Goal: Task Accomplishment & Management: Manage account settings

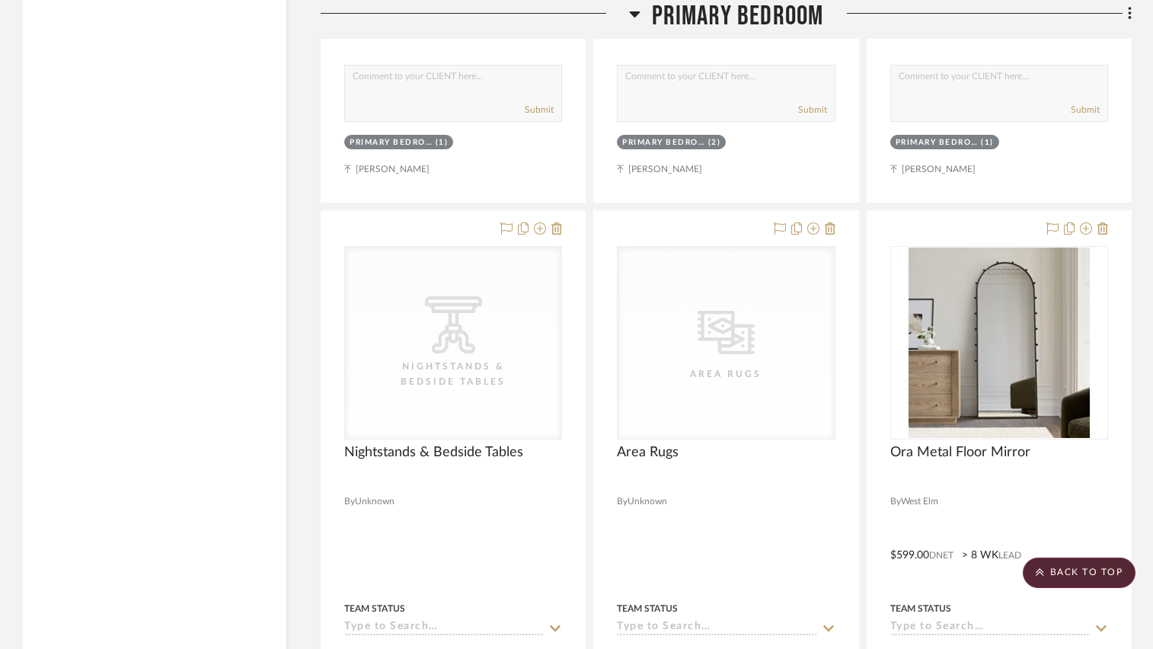
scroll to position [3732, 0]
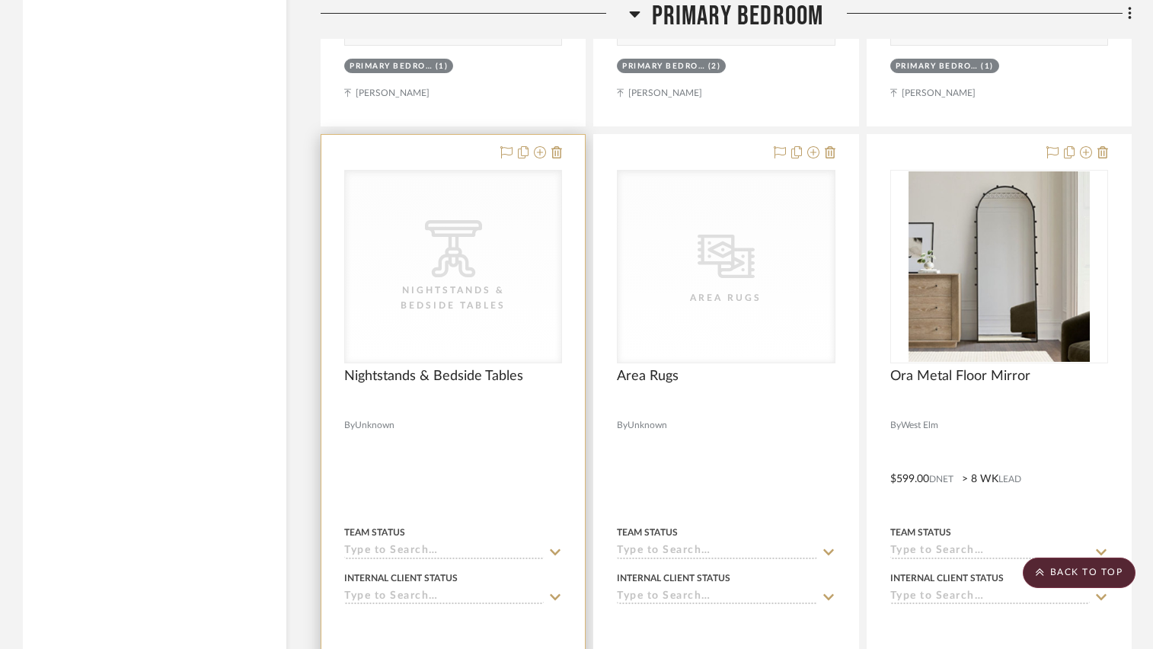
click at [535, 232] on div "CategoryIconTables Created with Sketch. Nightstands‎‎‏‏‎ & Bedside Tables" at bounding box center [453, 267] width 216 height 192
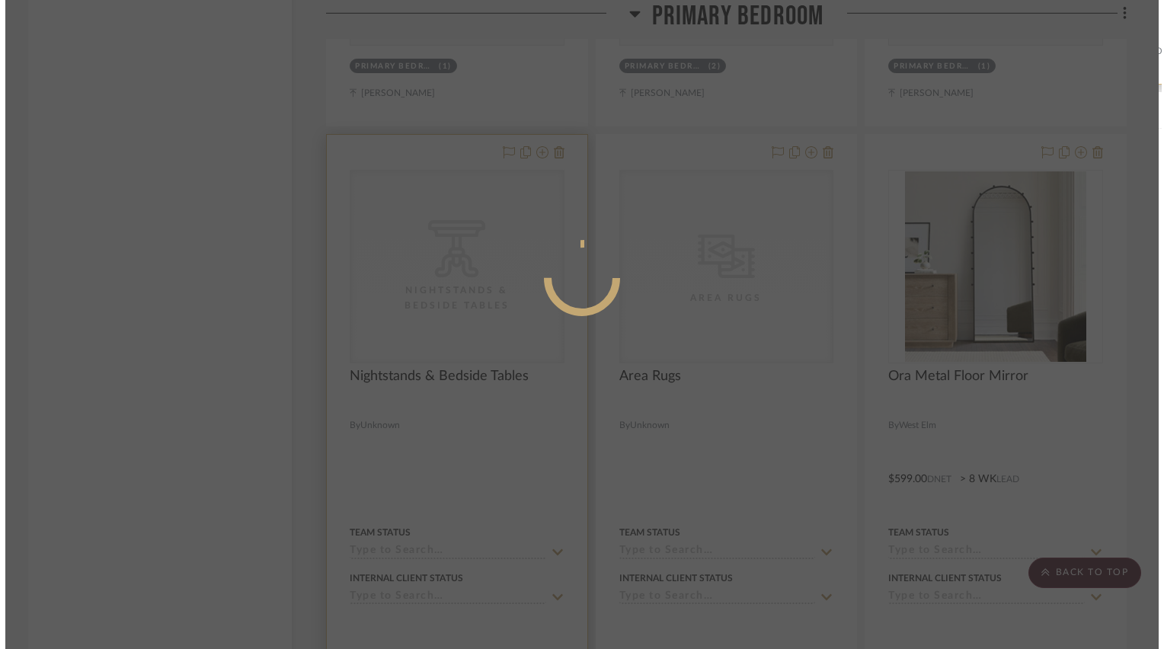
scroll to position [0, 0]
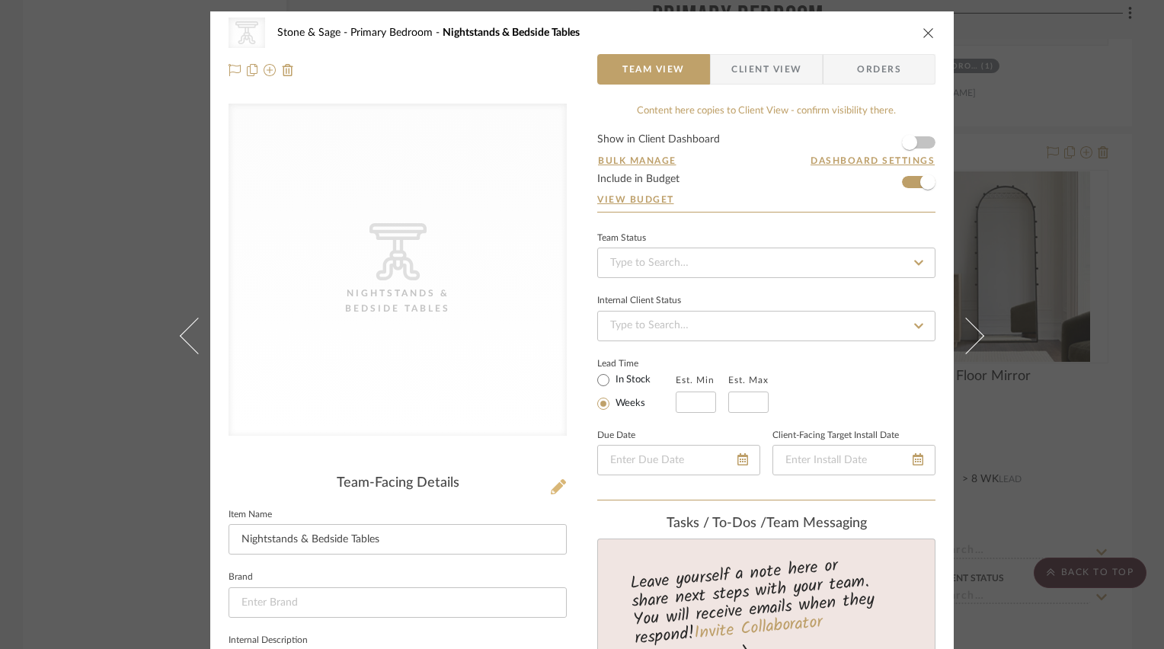
click at [554, 486] on icon at bounding box center [558, 486] width 15 height 15
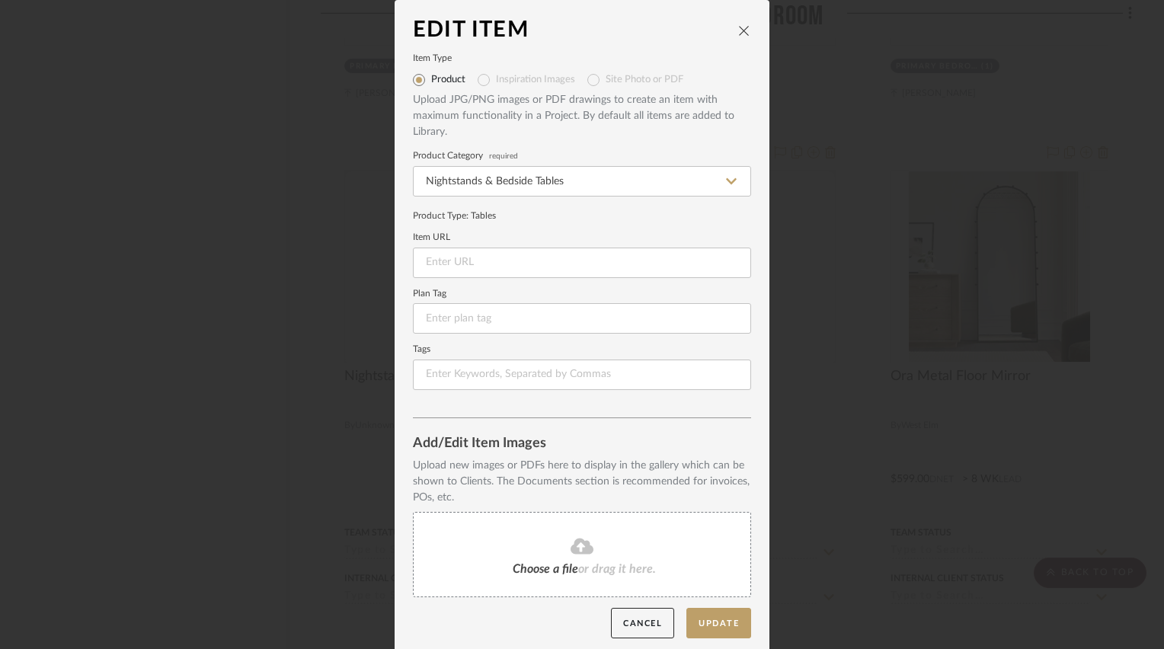
click at [569, 556] on div "Choose a file or drag it here." at bounding box center [582, 554] width 338 height 85
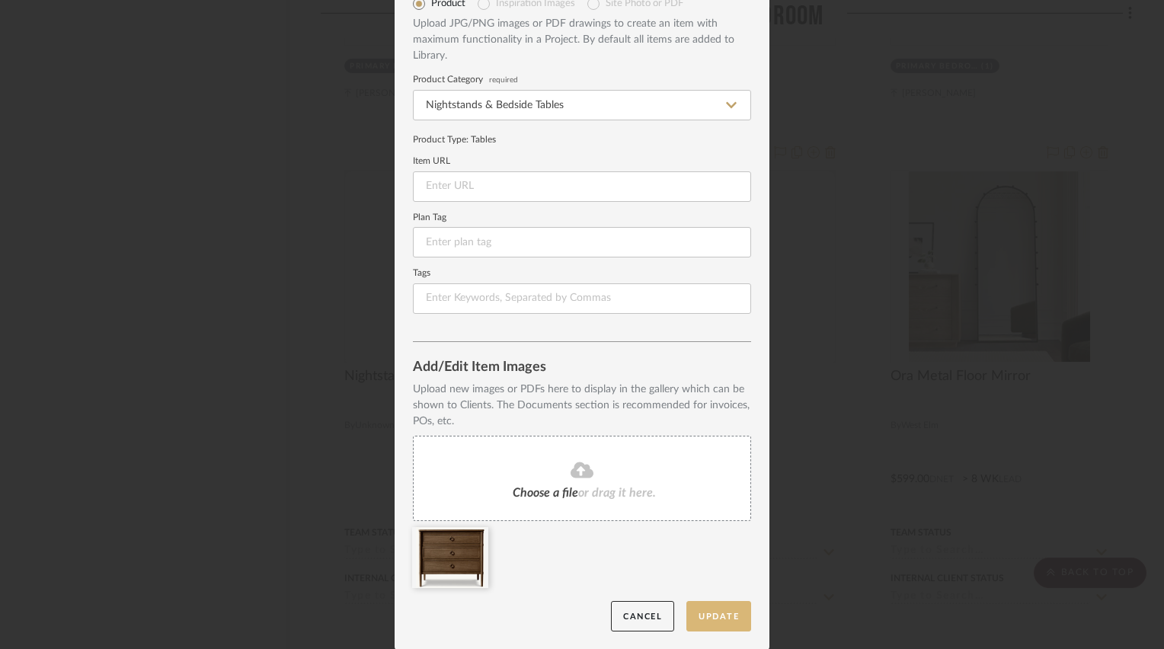
click at [717, 611] on button "Update" at bounding box center [718, 616] width 65 height 31
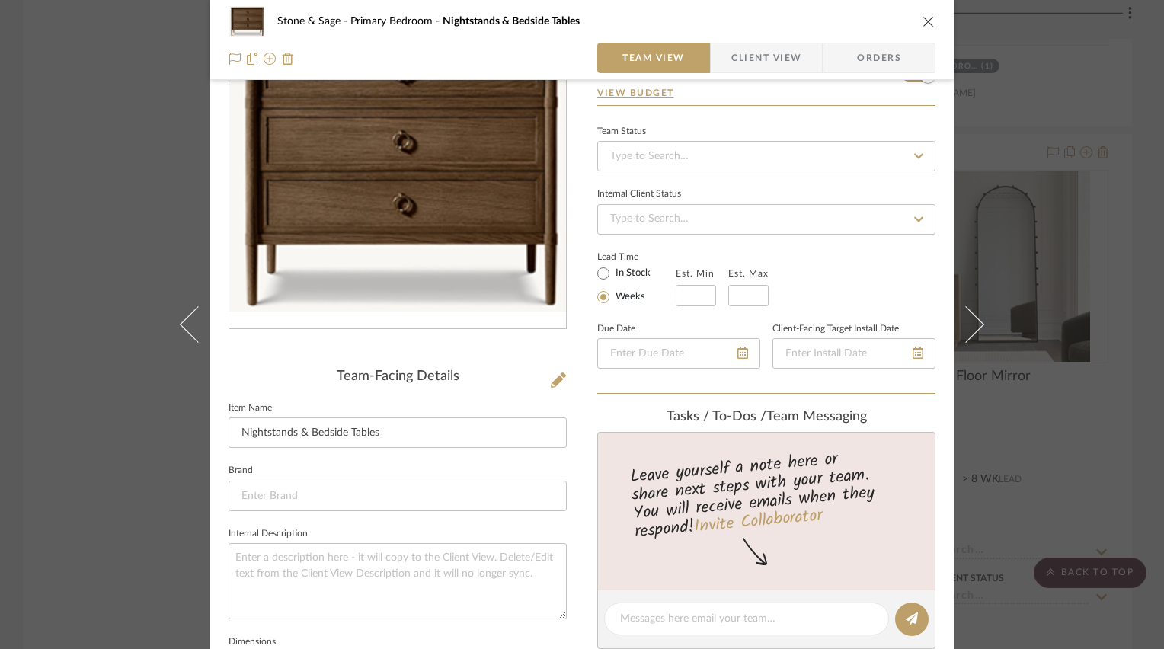
scroll to position [228, 0]
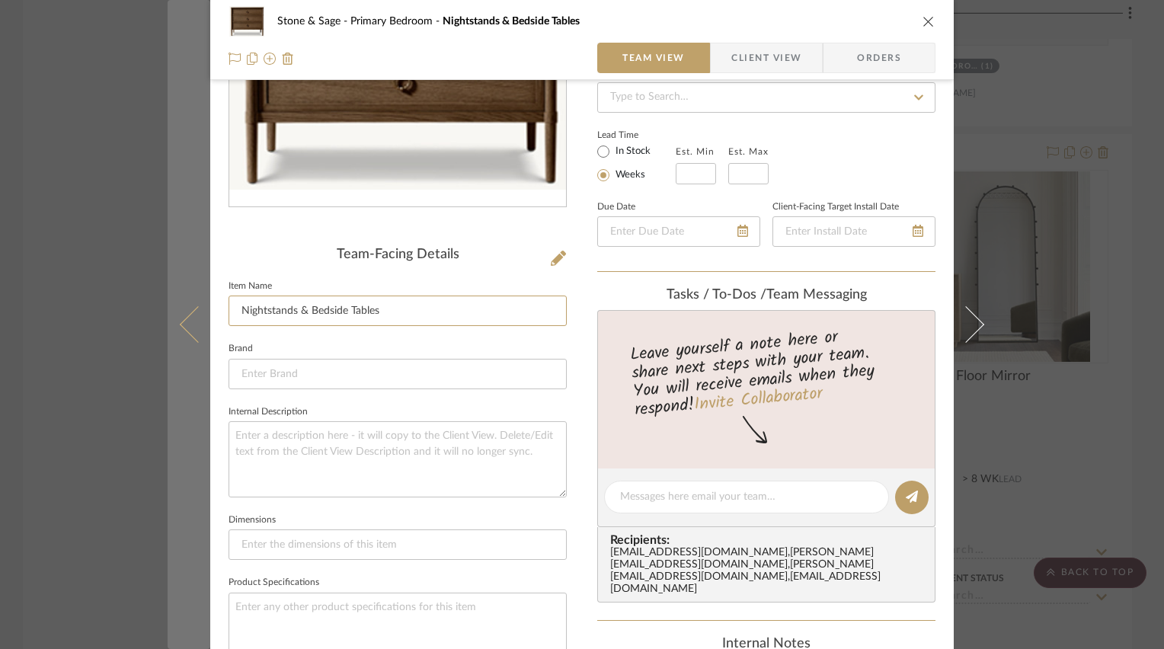
drag, startPoint x: 379, startPoint y: 308, endPoint x: 178, endPoint y: 319, distance: 201.4
click at [178, 319] on mat-dialog-content "Stone & Sage Primary Bedroom Nightstands‎‎‏‏‎ & Bedside Tables Team View Client…" at bounding box center [582, 485] width 829 height 1404
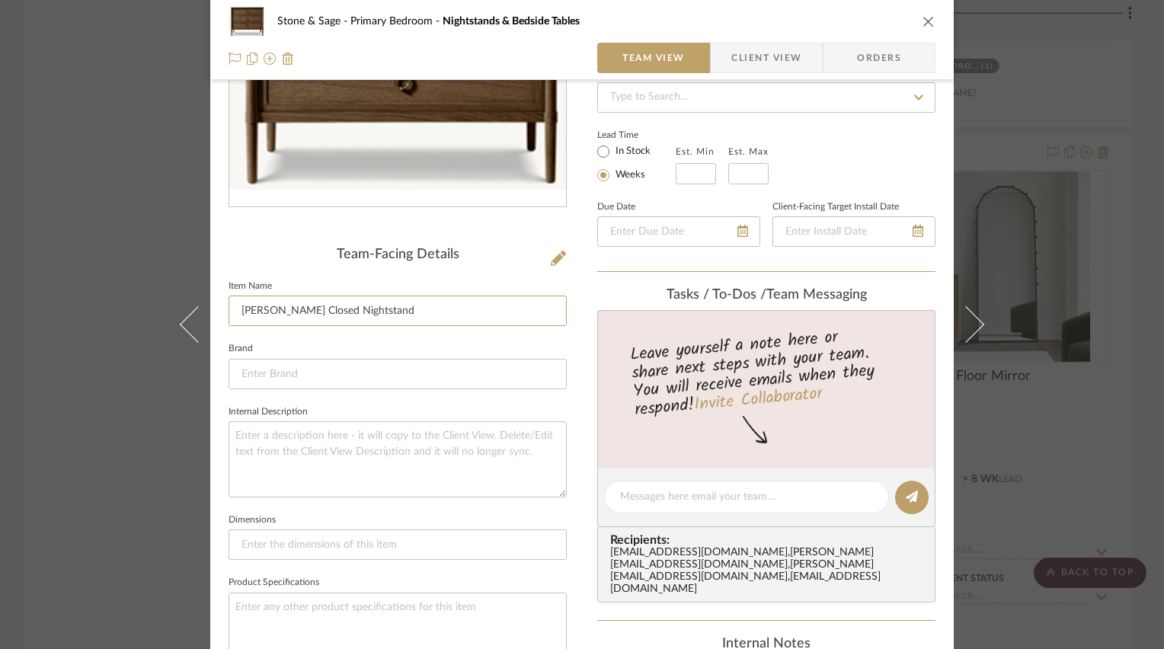
type input "[PERSON_NAME] Closed Nightstand"
click at [388, 369] on input at bounding box center [397, 374] width 338 height 30
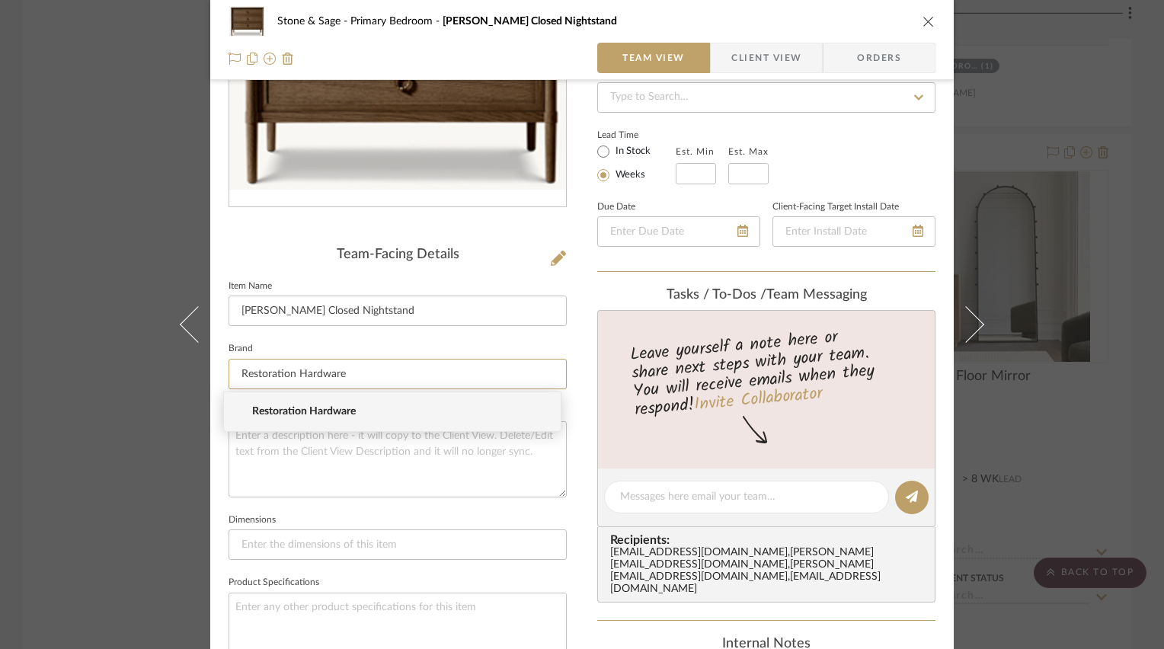
type input "Restoration Hardware"
click at [347, 413] on span "Restoration Hardware" at bounding box center [398, 411] width 292 height 13
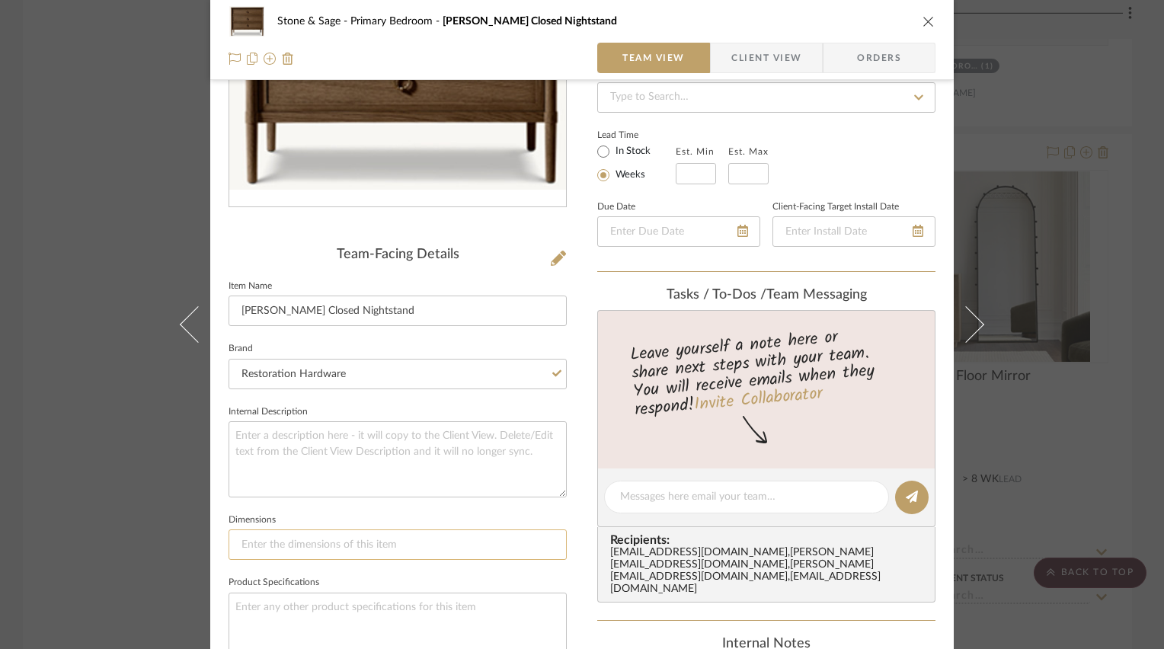
click at [337, 550] on input at bounding box center [397, 544] width 338 height 30
type input "32"W x"
type input "32"W x 18"D x"
type input "32"W x 18"D x 28"H"
click at [372, 598] on textarea at bounding box center [397, 630] width 338 height 75
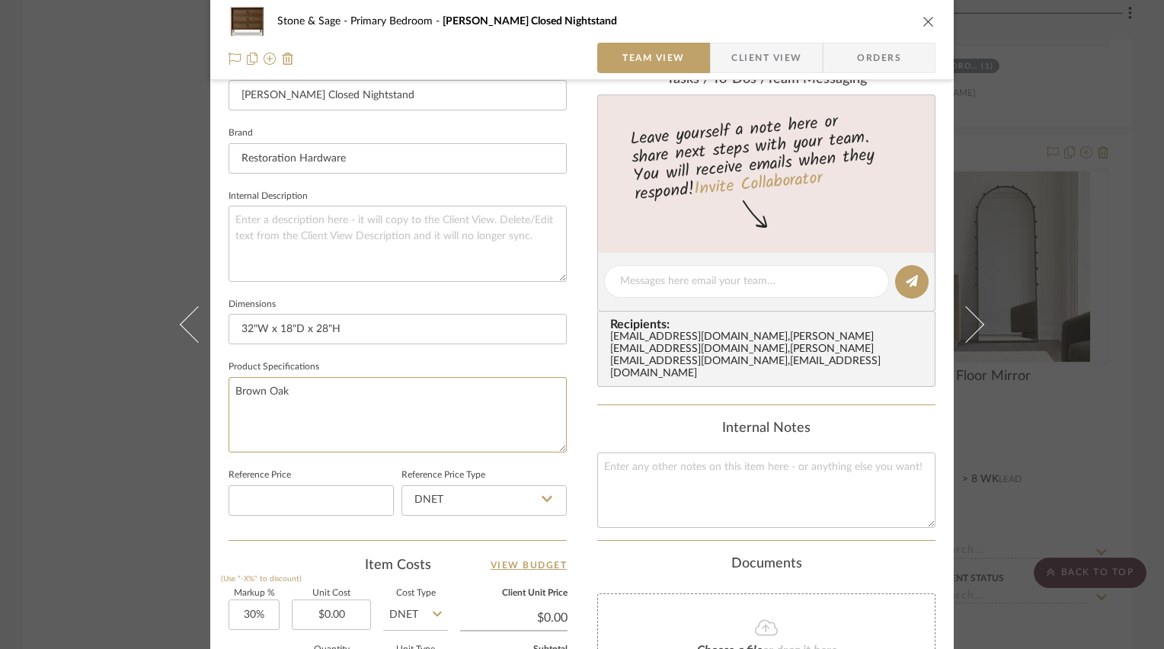
scroll to position [457, 0]
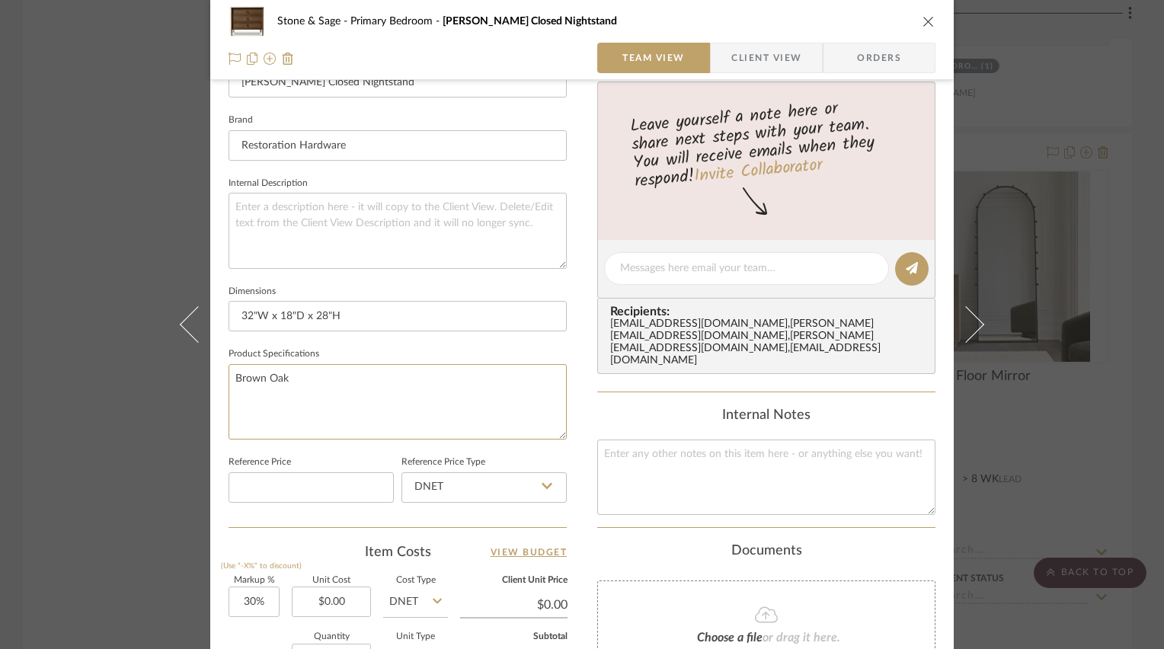
type textarea "Brown Oak"
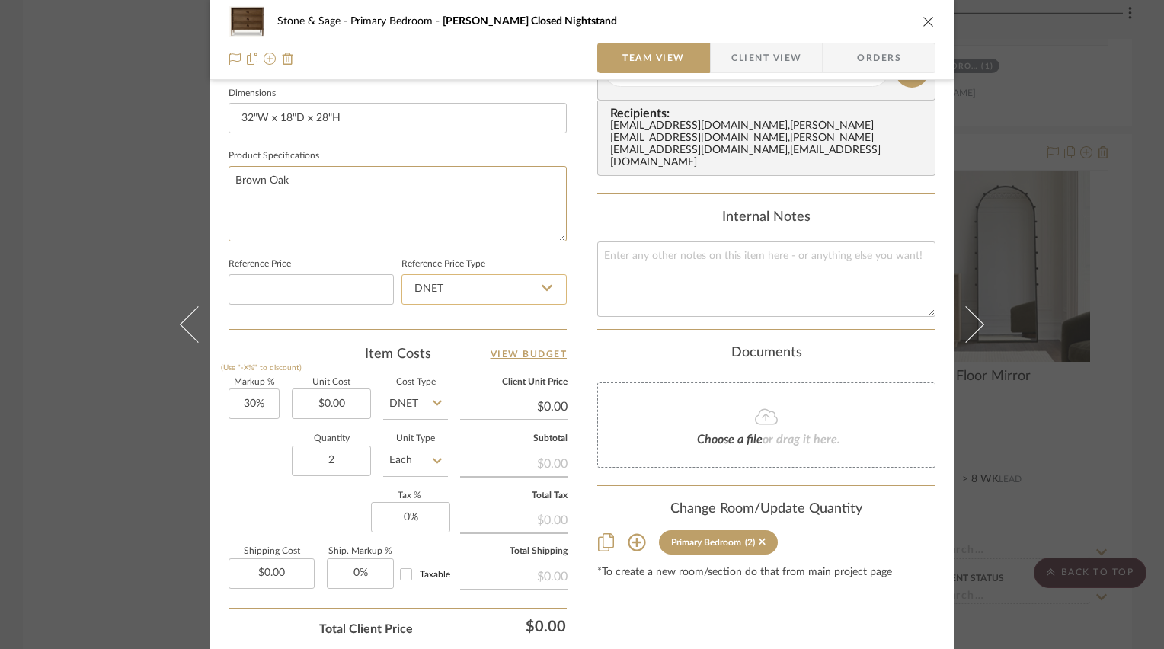
scroll to position [685, 0]
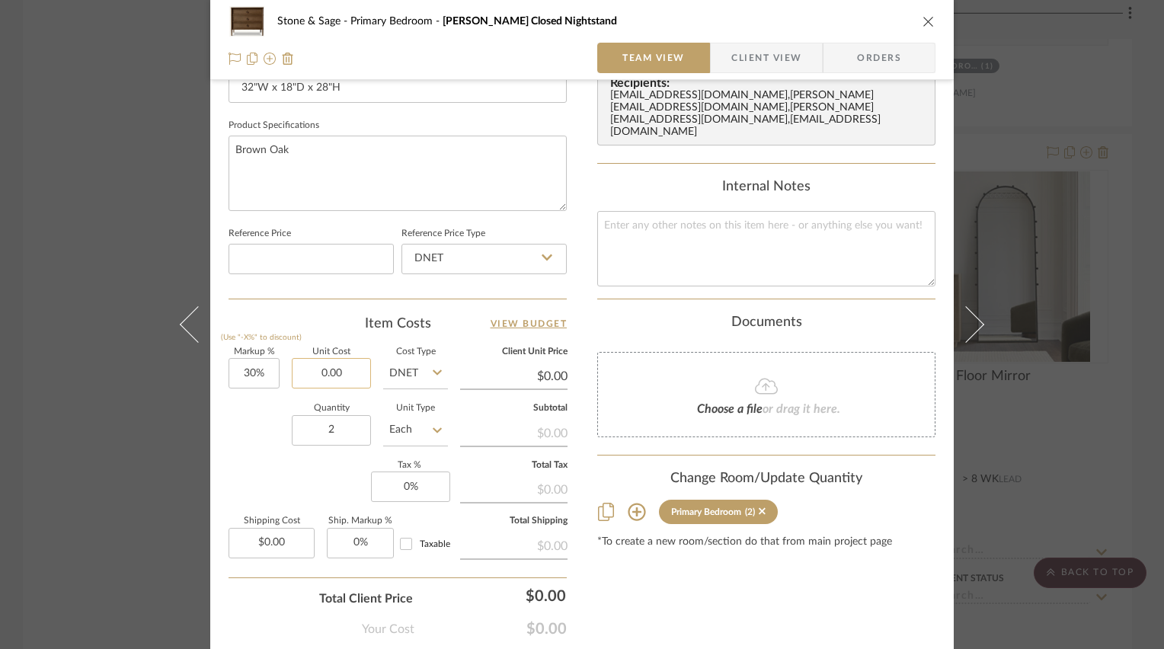
click at [336, 360] on input "0.00" at bounding box center [331, 373] width 79 height 30
type input "$1,395.00"
click at [218, 441] on div "Stone & Sage Primary Bedroom Francois Closed Nightstand Team View Client View O…" at bounding box center [581, 28] width 743 height 1404
type input "$1,813.50"
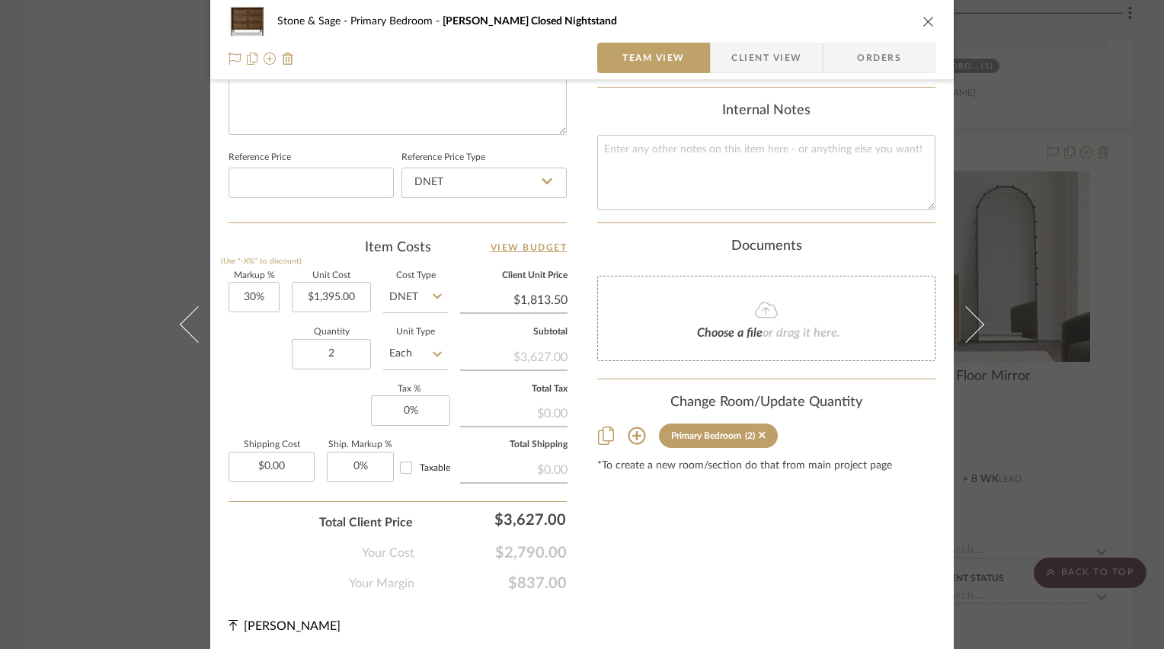
scroll to position [762, 0]
click at [922, 20] on icon "close" at bounding box center [928, 21] width 12 height 12
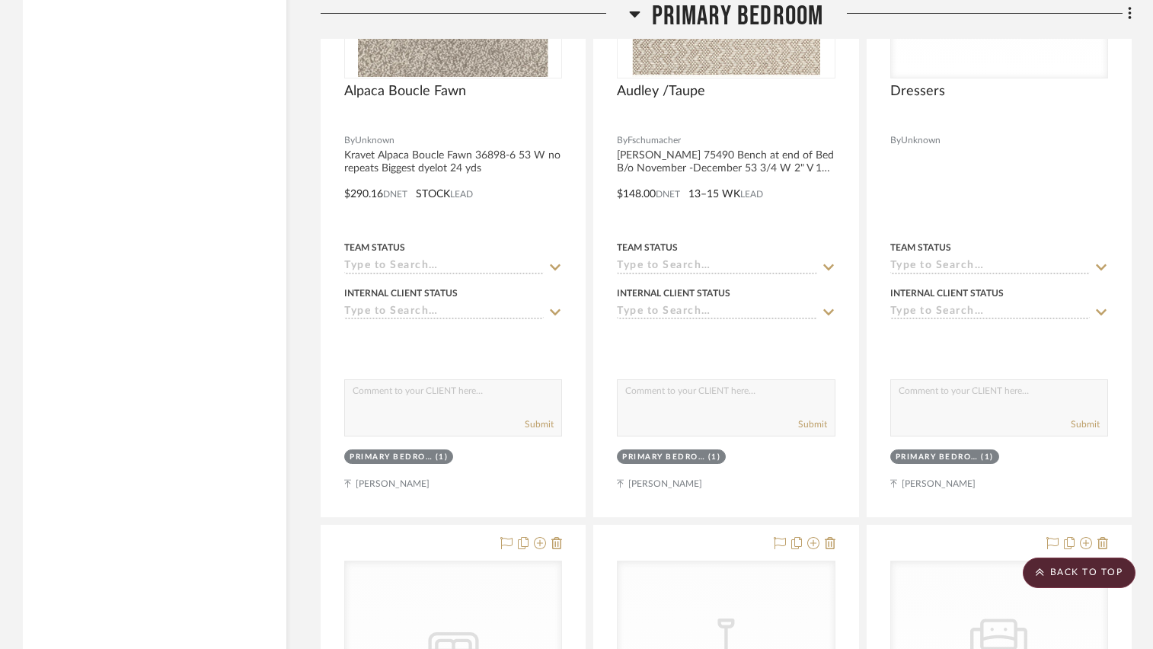
scroll to position [2590, 0]
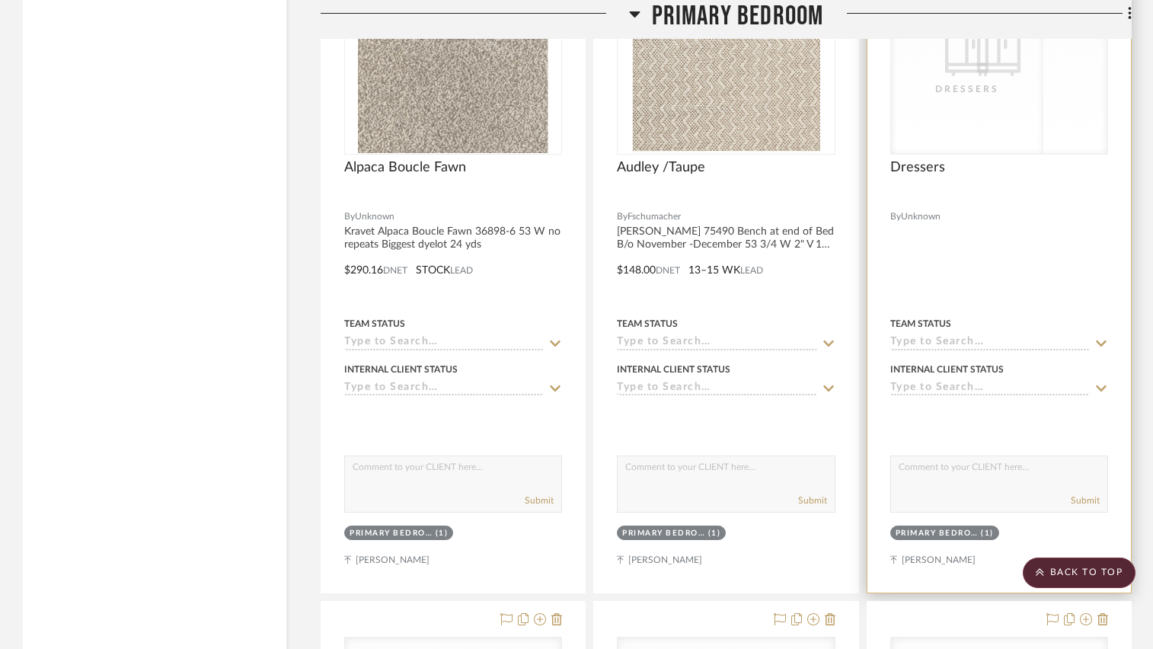
click at [975, 95] on div "CategoryIconStorage Created with Sketch. Dressers CategoryIconStorage Created w…" at bounding box center [999, 57] width 218 height 193
click at [932, 110] on div "CategoryIconStorage Created with Sketch. Dressers" at bounding box center [999, 58] width 216 height 192
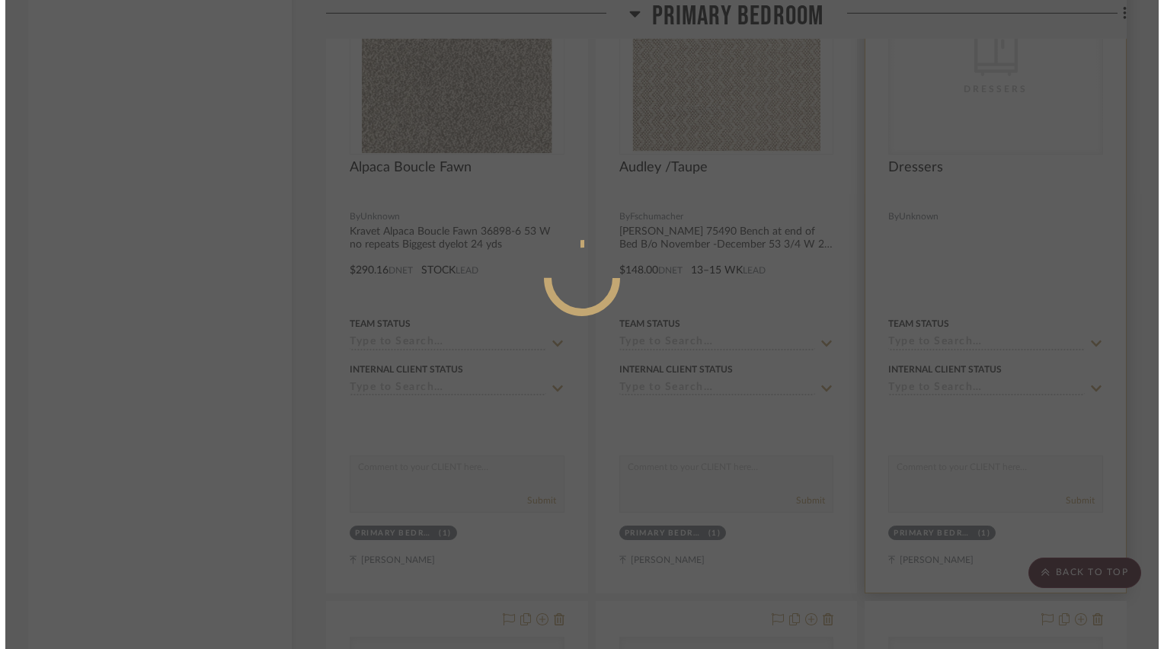
scroll to position [0, 0]
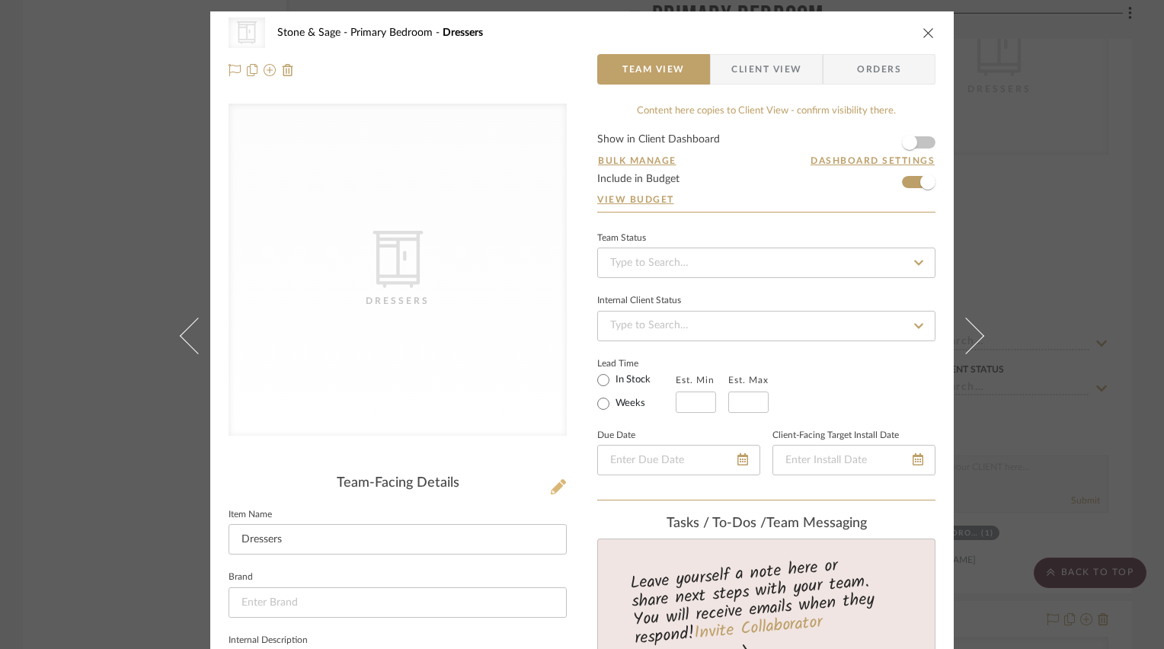
click at [554, 485] on icon at bounding box center [558, 486] width 15 height 15
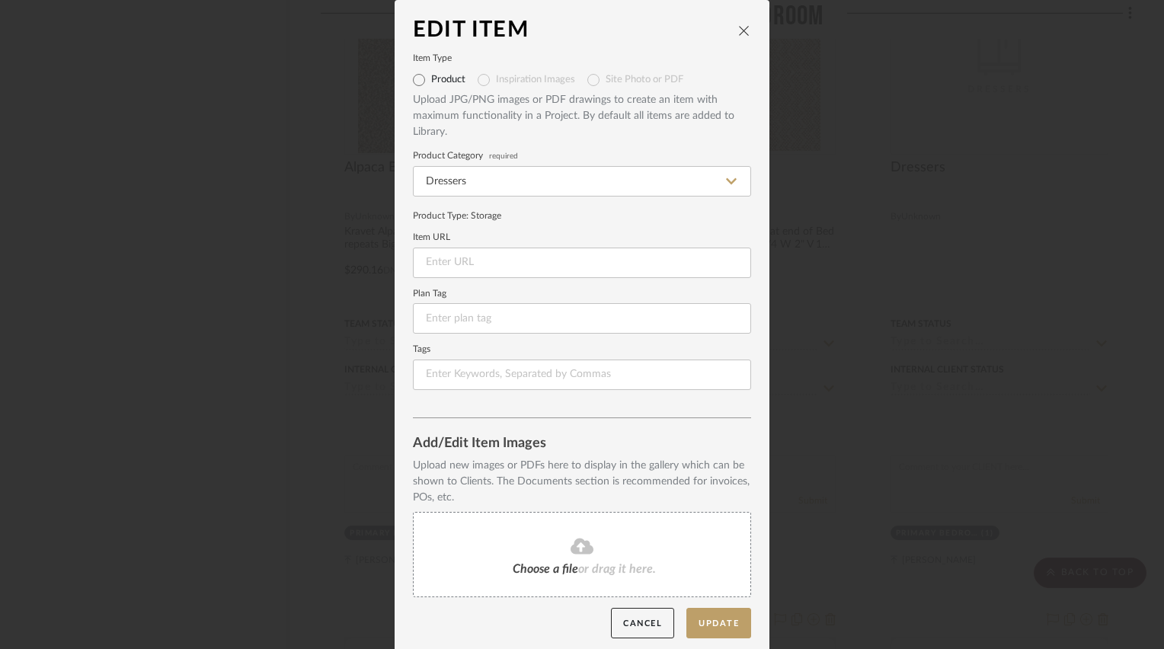
click at [570, 548] on icon at bounding box center [581, 546] width 23 height 16
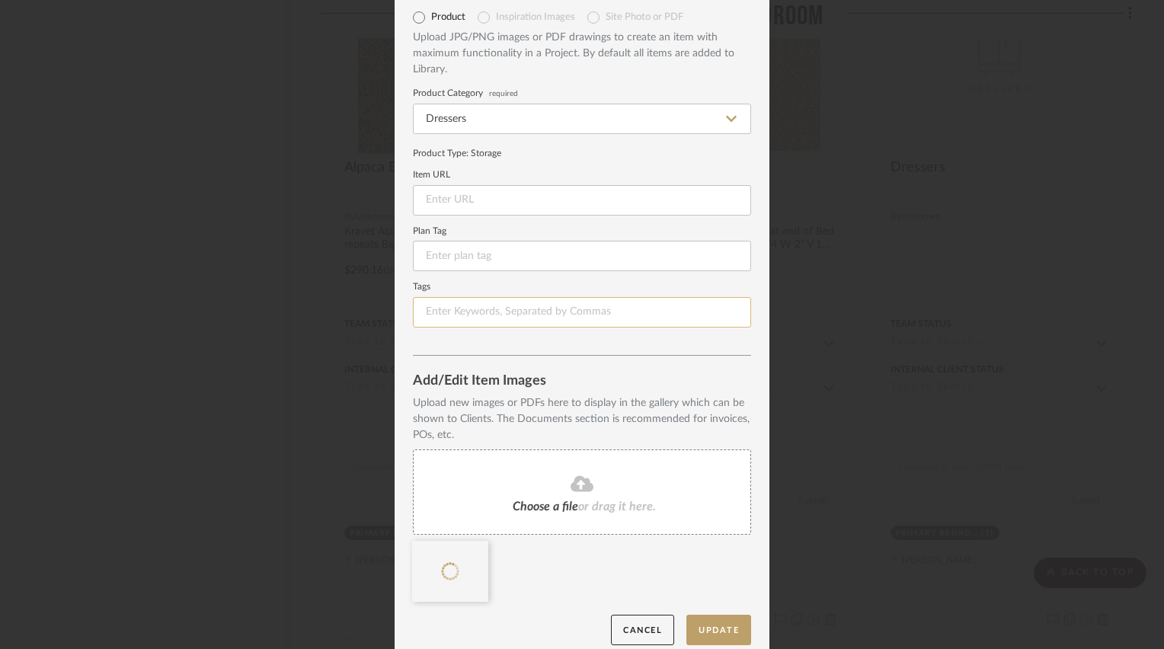
scroll to position [76, 0]
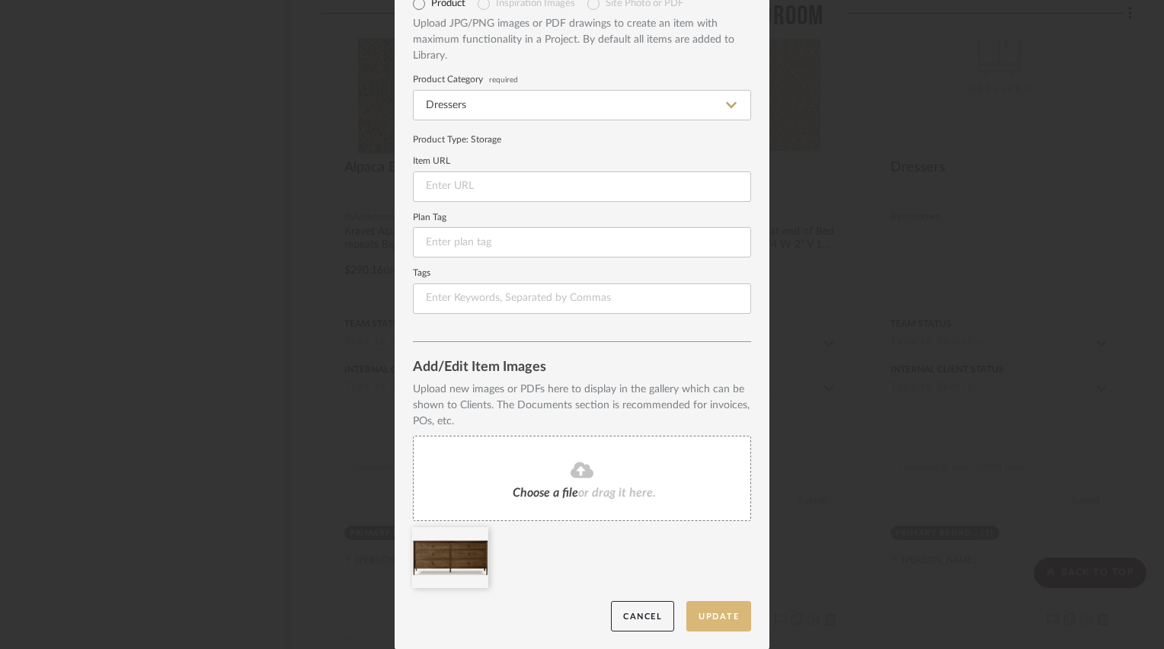
click at [700, 612] on button "Update" at bounding box center [718, 616] width 65 height 31
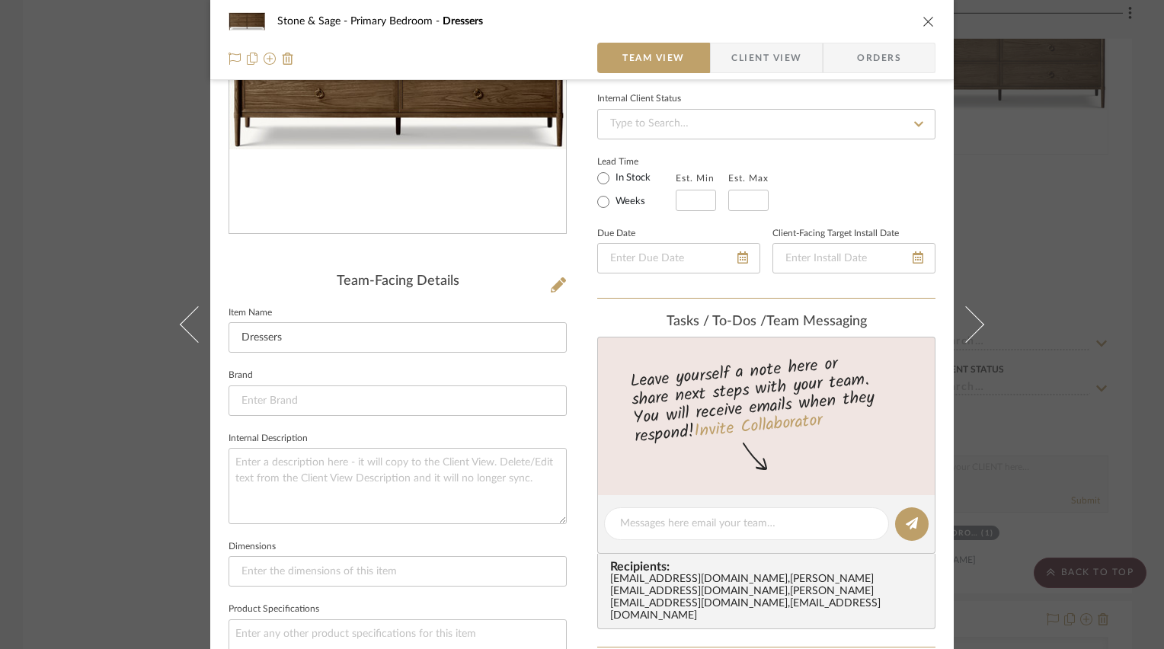
scroll to position [228, 0]
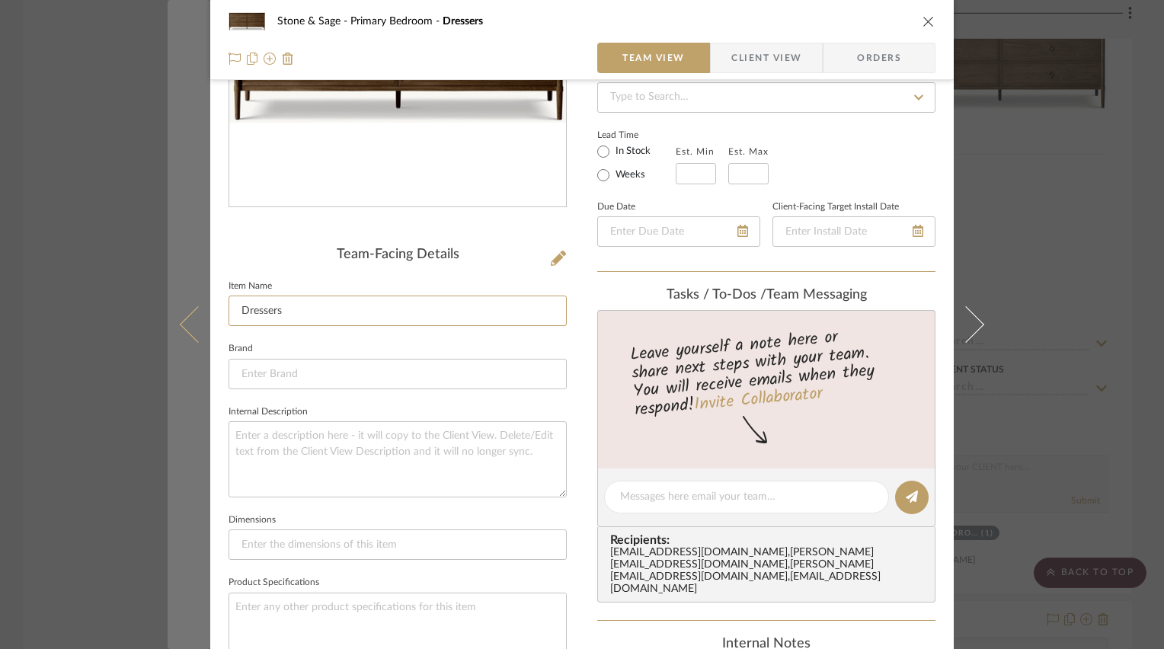
drag, startPoint x: 321, startPoint y: 306, endPoint x: 173, endPoint y: 312, distance: 148.6
click at [173, 312] on mat-dialog-content "Stone & Sage Primary Bedroom Dressers Team View Client View Orders Team-Facing …" at bounding box center [582, 485] width 829 height 1404
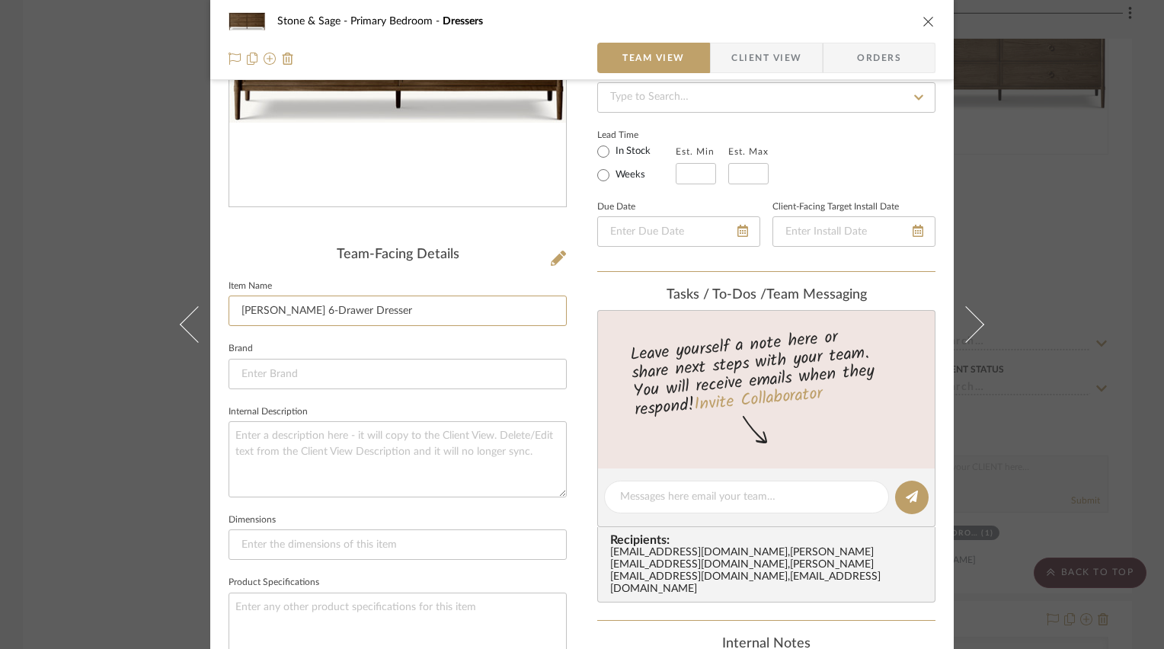
type input "[PERSON_NAME] 6-Drawer Dresser"
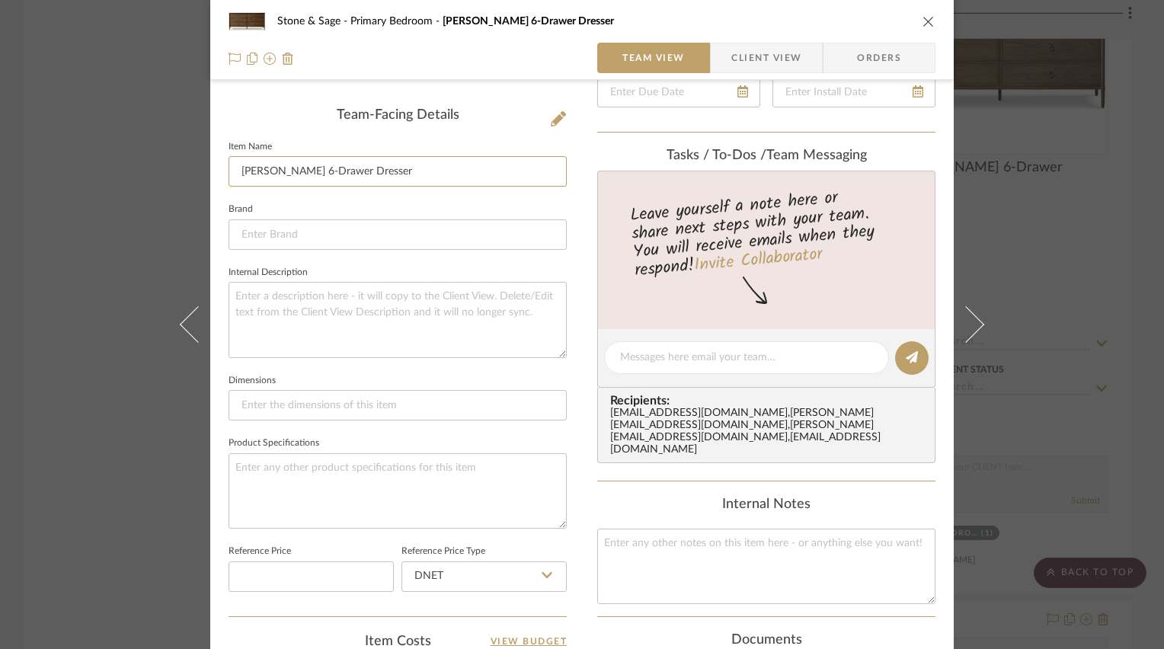
scroll to position [381, 0]
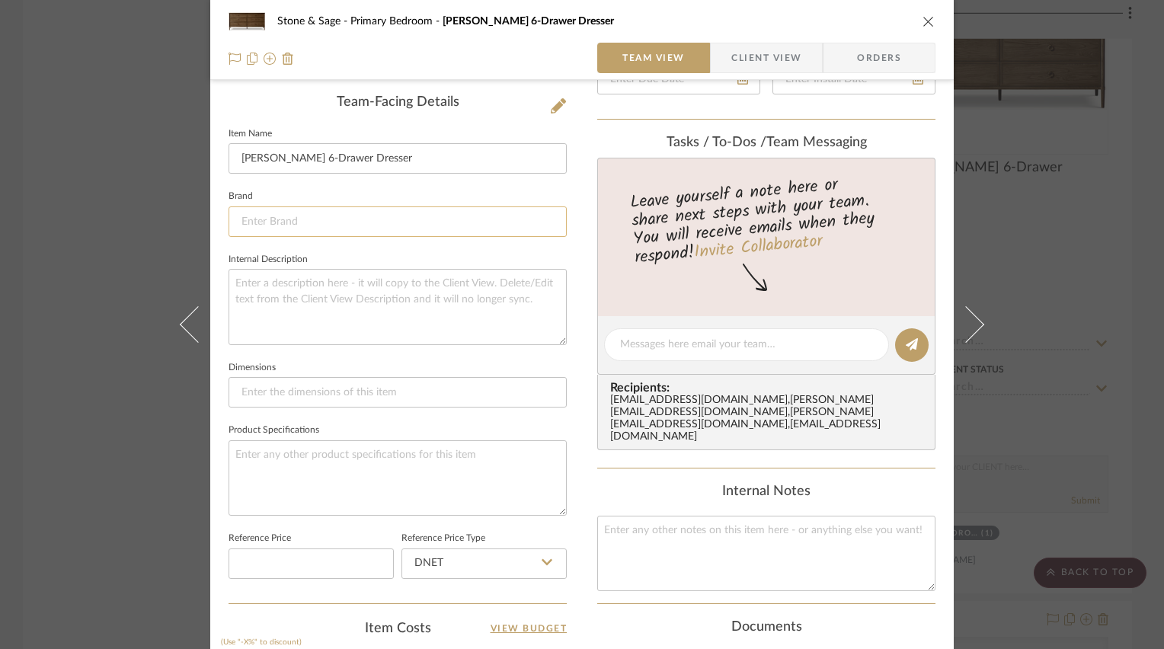
click at [430, 215] on input at bounding box center [397, 221] width 338 height 30
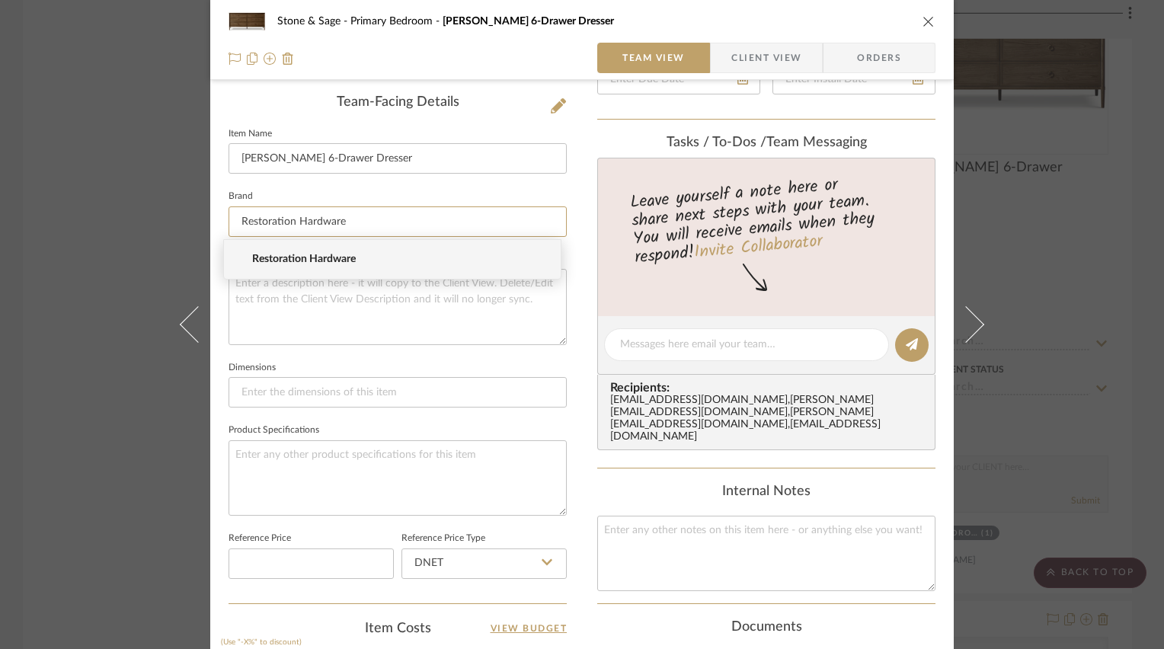
type input "Restoration Hardware"
click at [334, 257] on span "Restoration Hardware" at bounding box center [398, 259] width 292 height 13
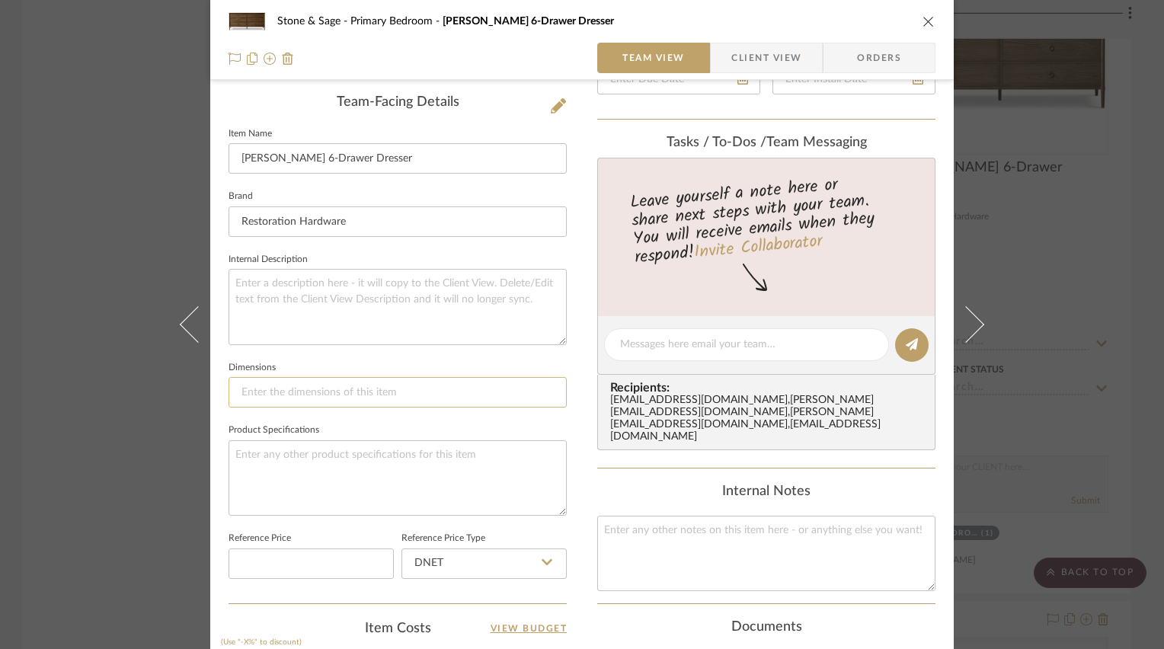
click at [299, 393] on input at bounding box center [397, 392] width 338 height 30
type input "72"W x"
type input "72"W x 18"D x 22"H"
type input "72"W x 18"D x 33"H"
click at [402, 455] on textarea at bounding box center [397, 477] width 338 height 75
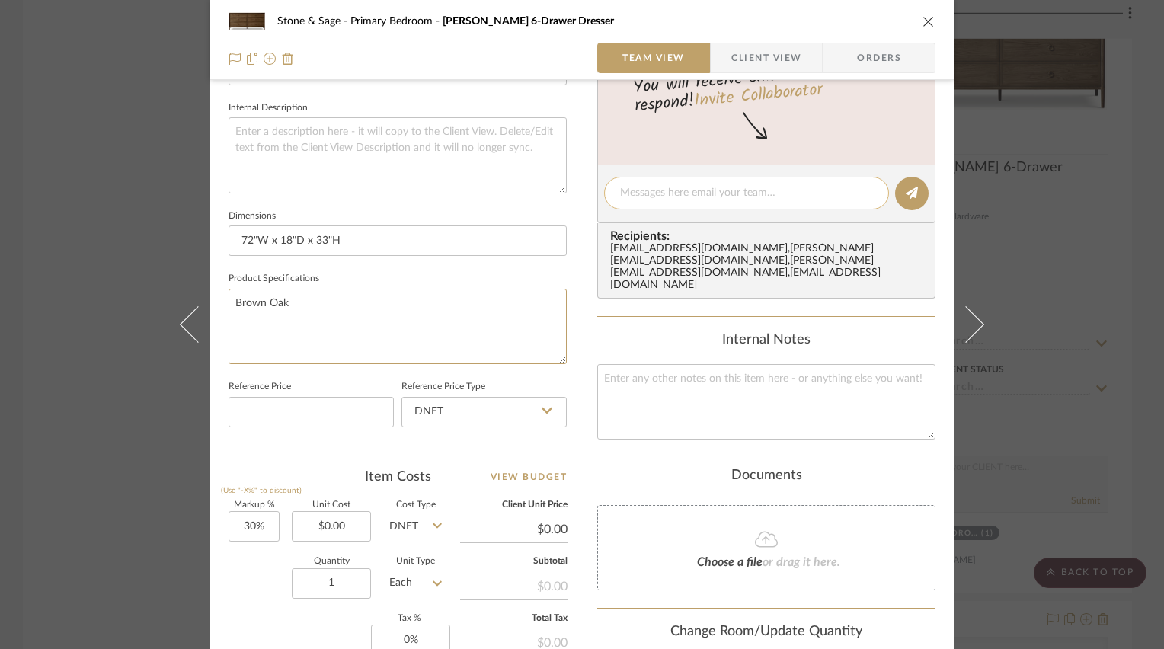
scroll to position [533, 0]
type textarea "Brown Oak"
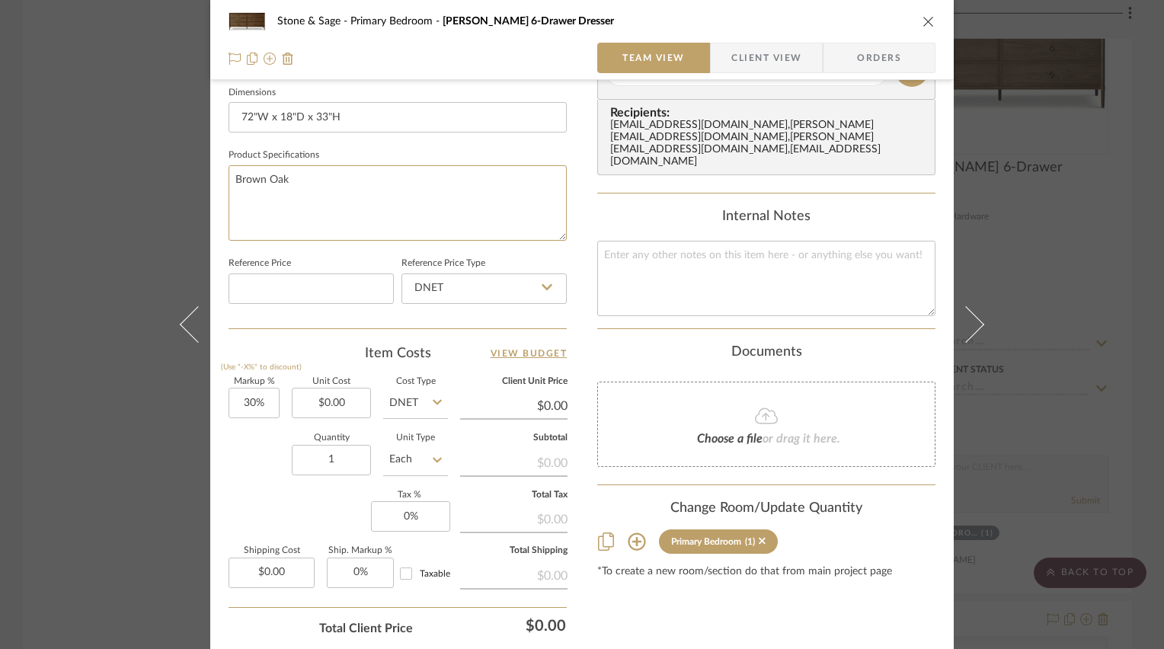
scroll to position [762, 0]
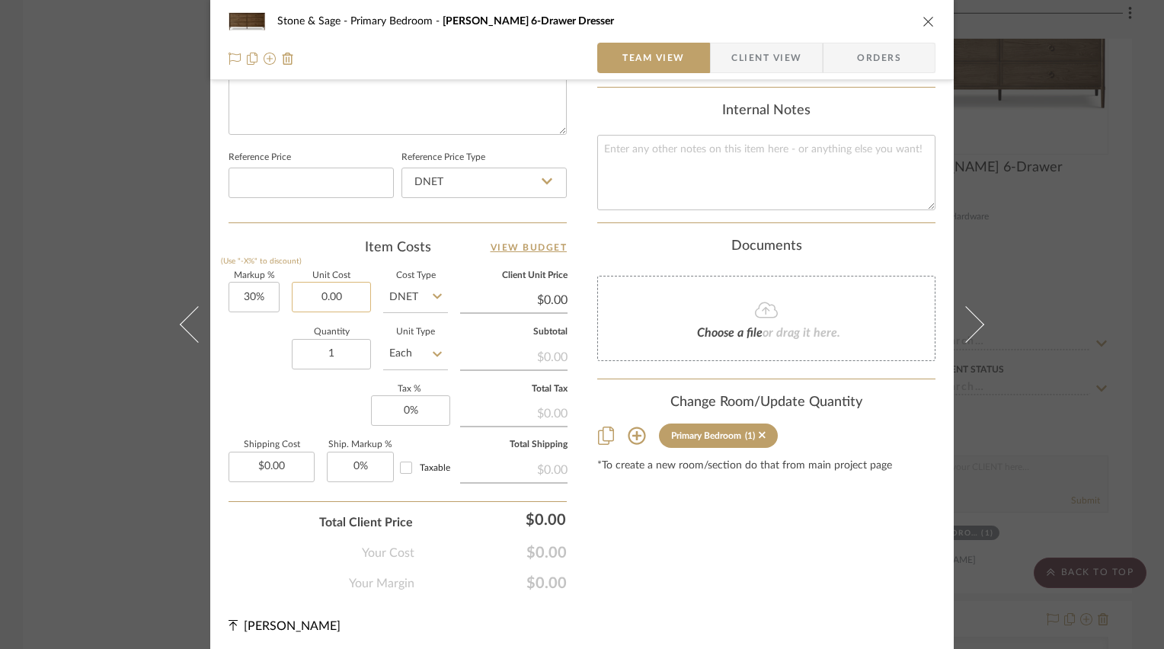
click at [341, 286] on input "0.00" at bounding box center [331, 297] width 79 height 30
type input "$2,695.00"
click at [233, 385] on div "Markup % (Use "-X%" to discount) 30% Unit Cost $2,695.00 Cost Type DNET Client …" at bounding box center [397, 383] width 338 height 222
type input "$3,503.50"
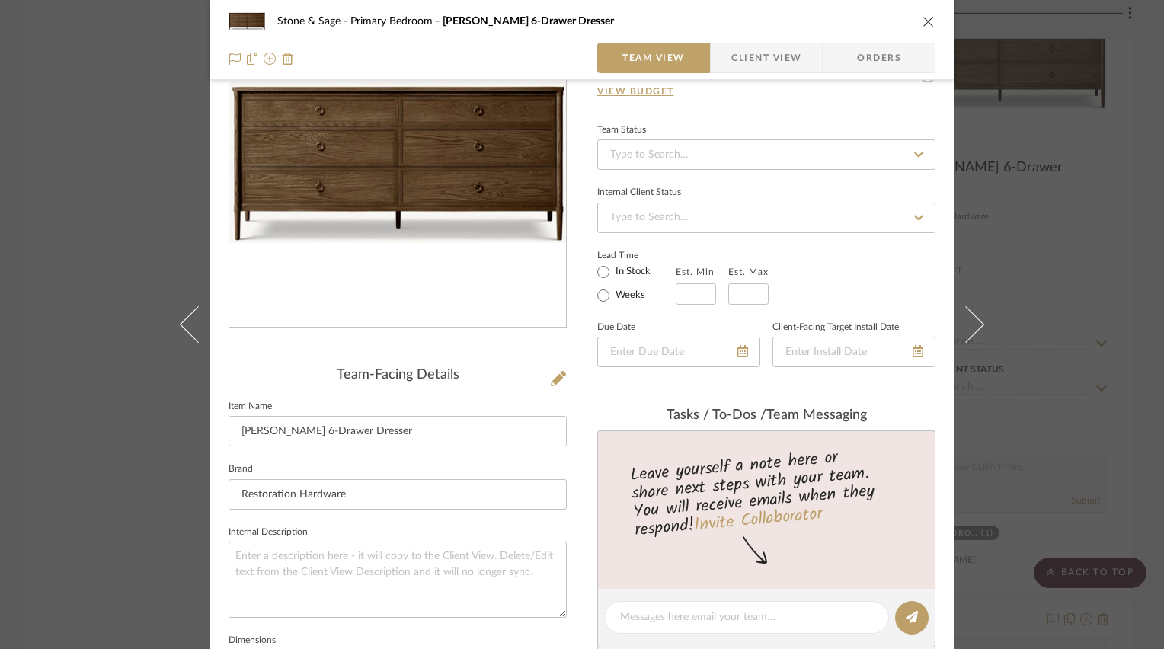
scroll to position [0, 0]
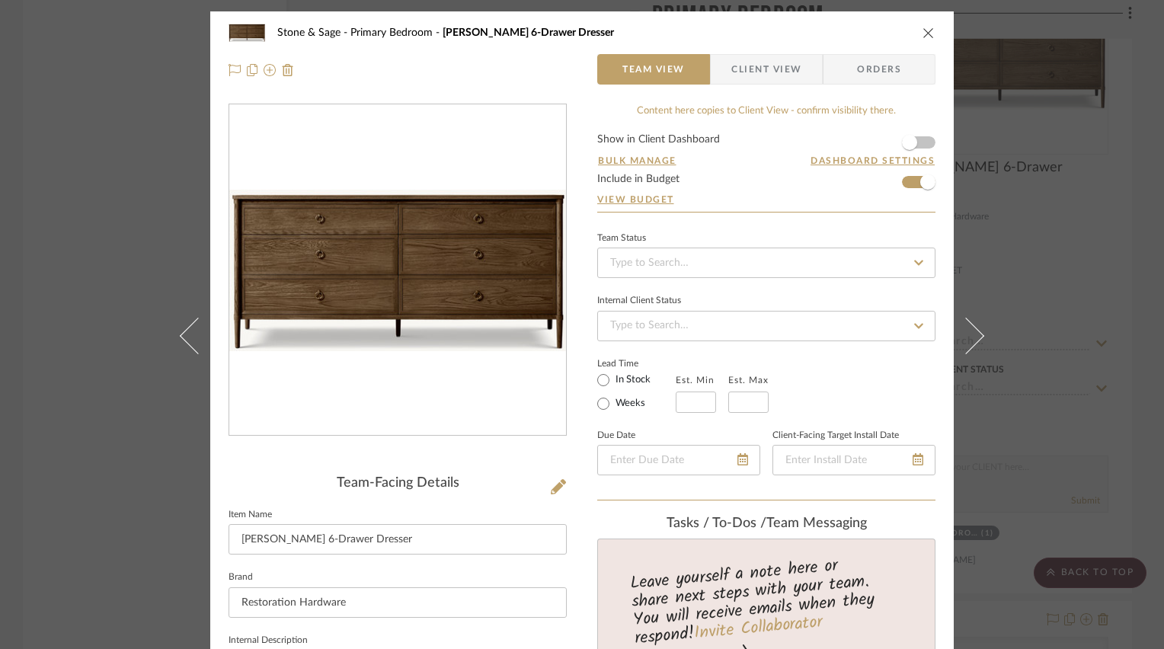
click at [759, 189] on form "Show in Client Dashboard Bulk Manage Dashboard Settings Include in Budget View …" at bounding box center [766, 173] width 338 height 78
click at [688, 402] on input "text" at bounding box center [696, 401] width 40 height 21
type input "12"
click at [816, 369] on div "Lead Time In Stock Weeks Est. Min 12 Est. Max" at bounding box center [766, 382] width 338 height 59
click at [927, 34] on icon "close" at bounding box center [928, 33] width 12 height 12
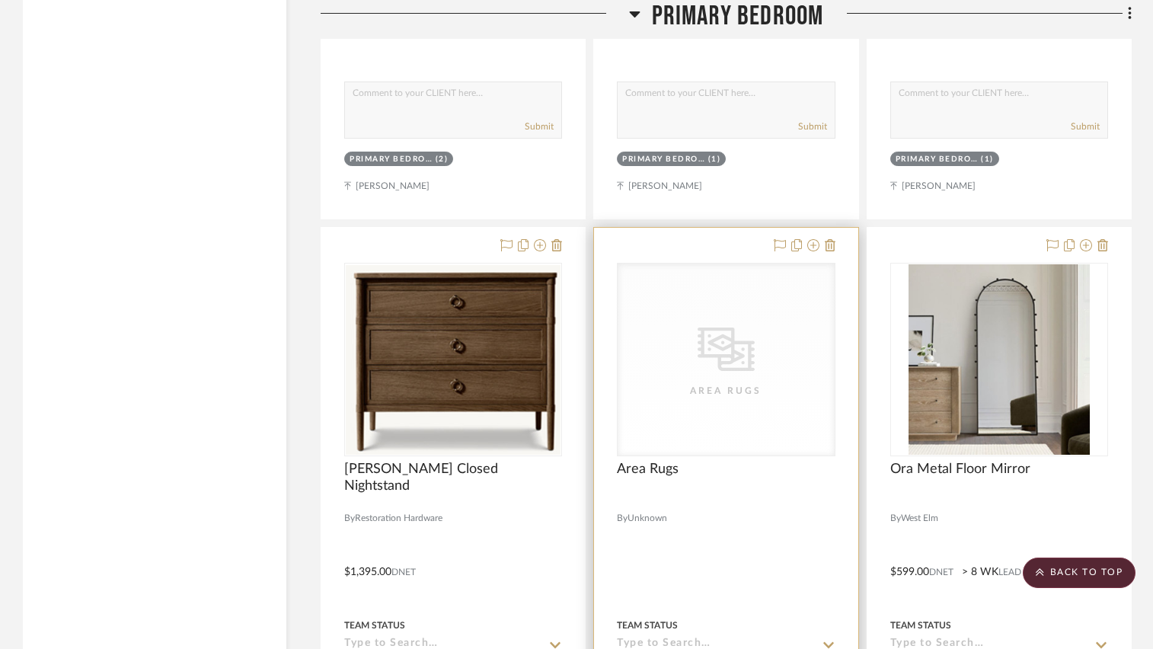
scroll to position [3724, 0]
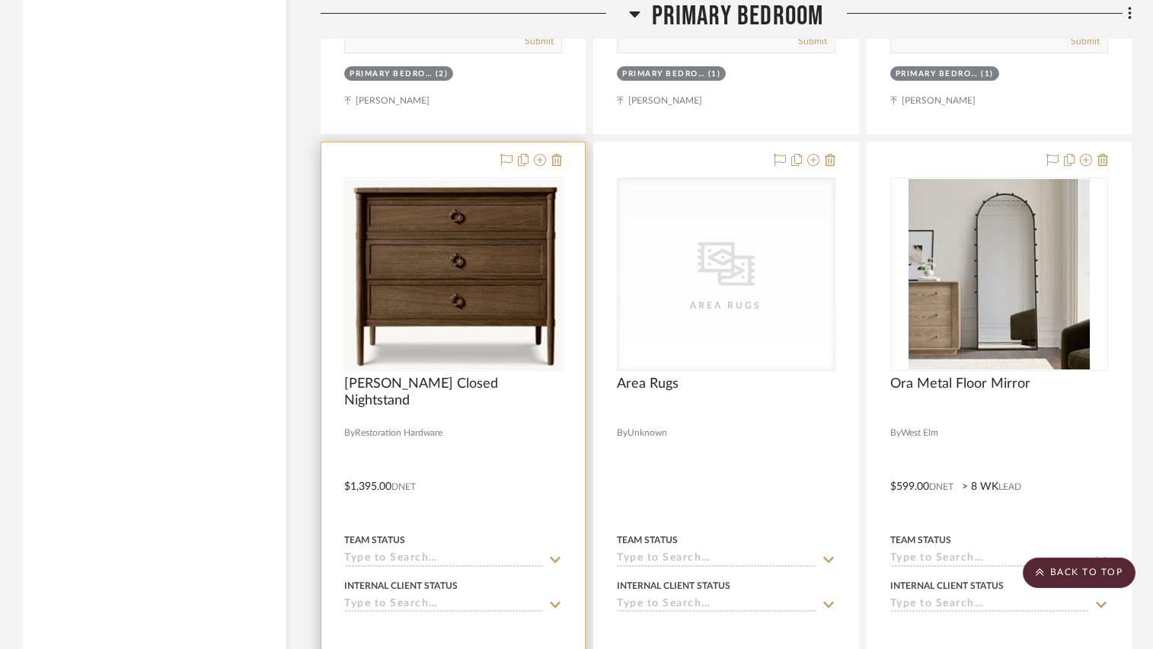
click at [492, 471] on div at bounding box center [453, 475] width 264 height 666
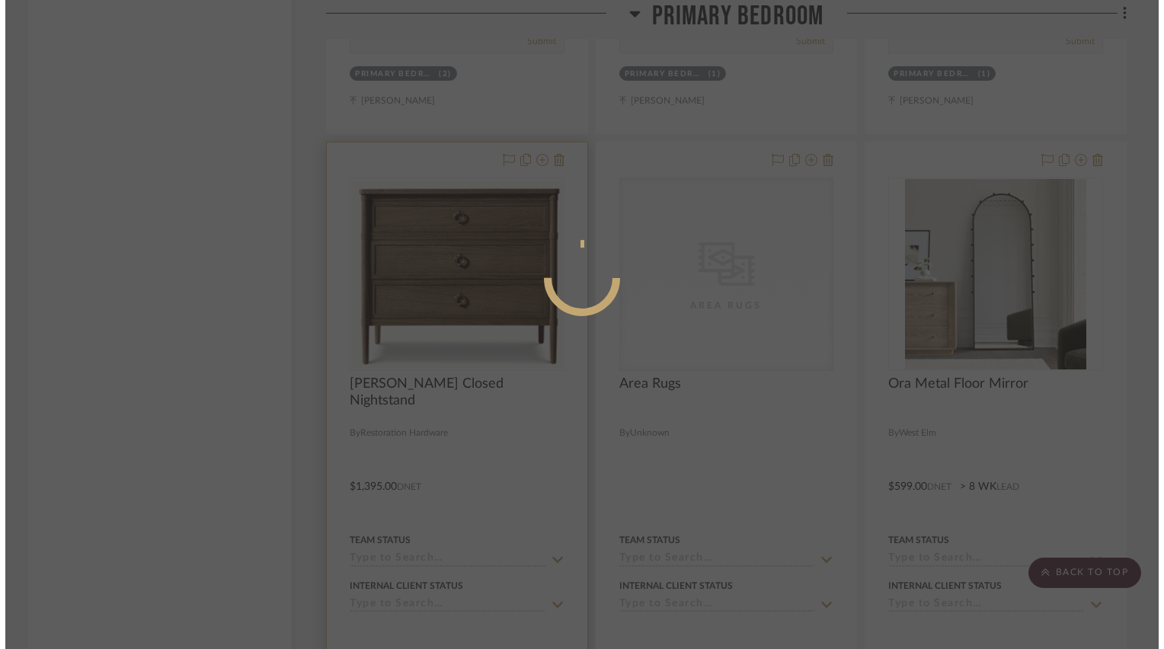
scroll to position [0, 0]
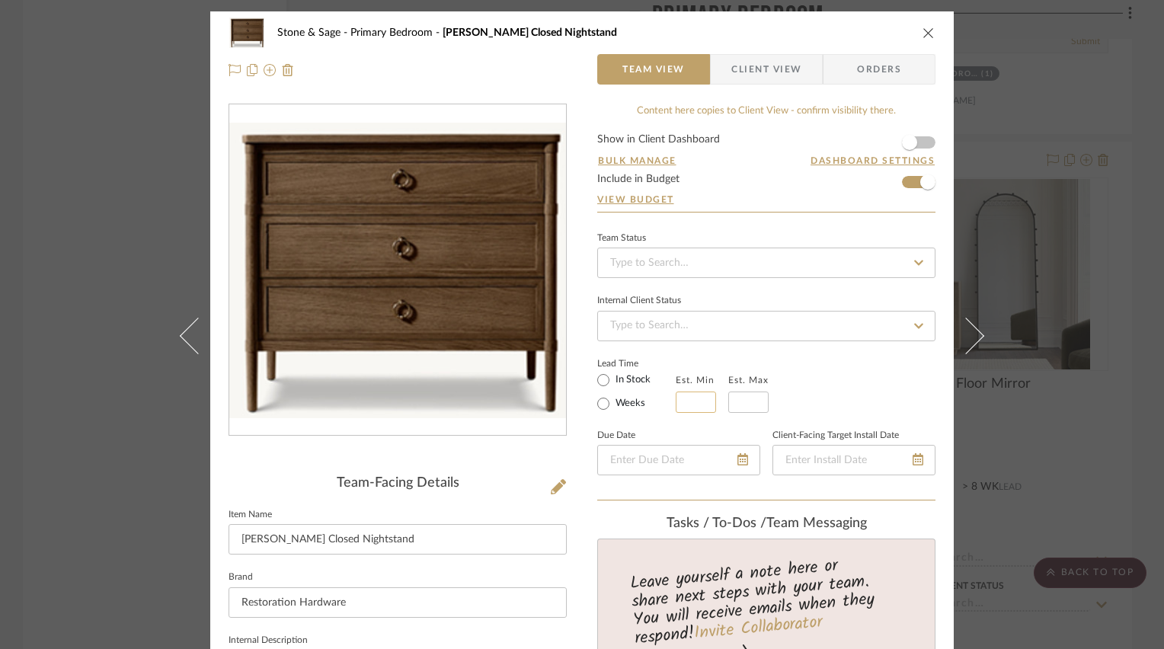
click at [679, 396] on input at bounding box center [696, 401] width 40 height 21
type input "12"
click at [852, 369] on div "Lead Time In Stock Weeks Est. Min 12 Est. Max" at bounding box center [766, 382] width 338 height 59
click at [925, 38] on icon "close" at bounding box center [928, 33] width 12 height 12
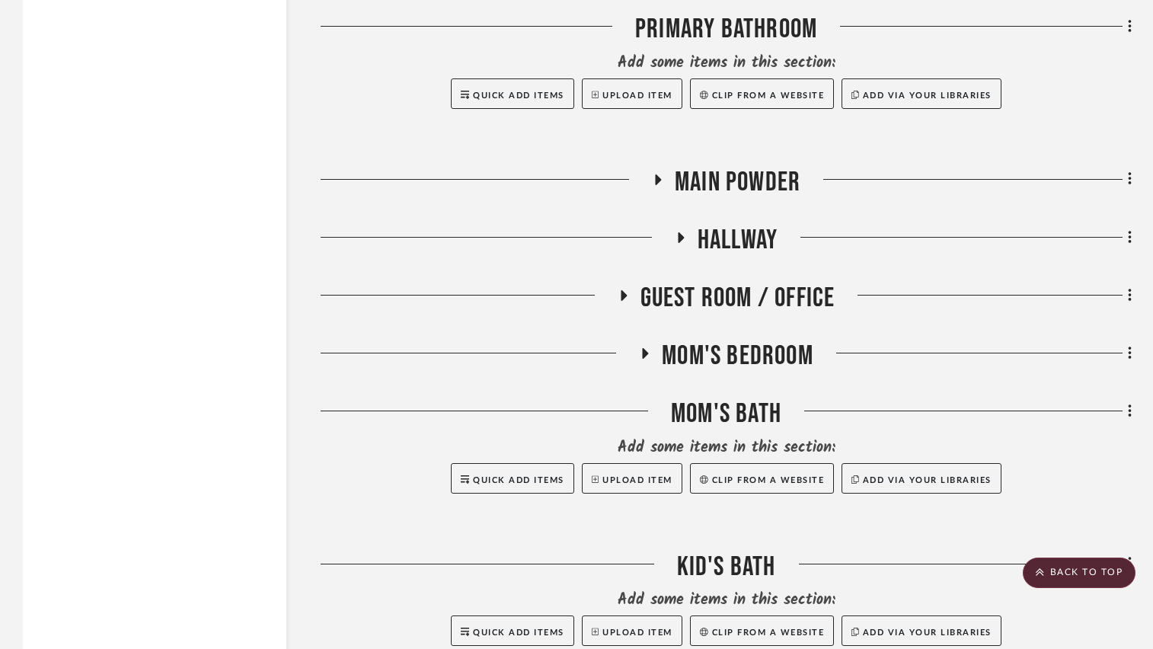
scroll to position [5324, 0]
